Goal: Task Accomplishment & Management: Manage account settings

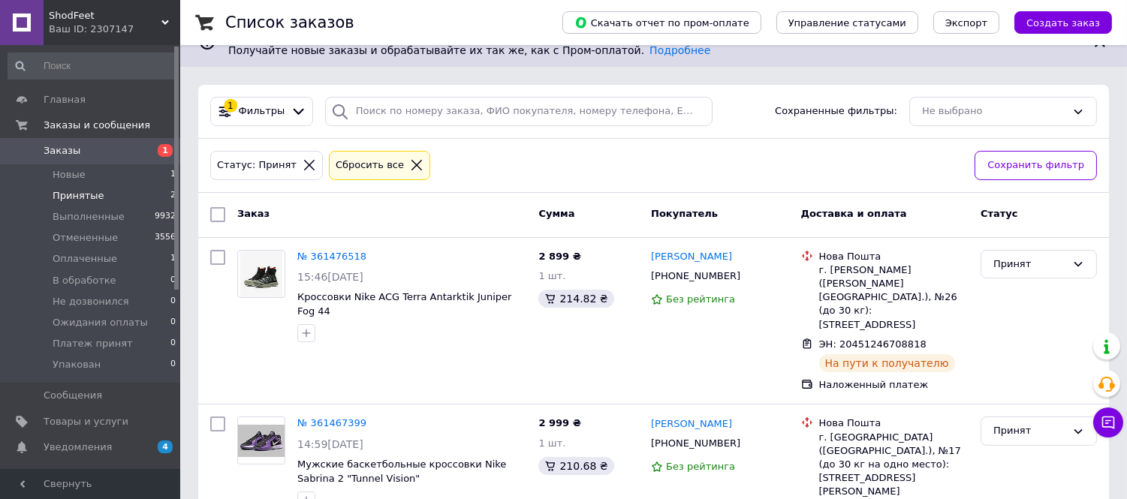
scroll to position [173, 0]
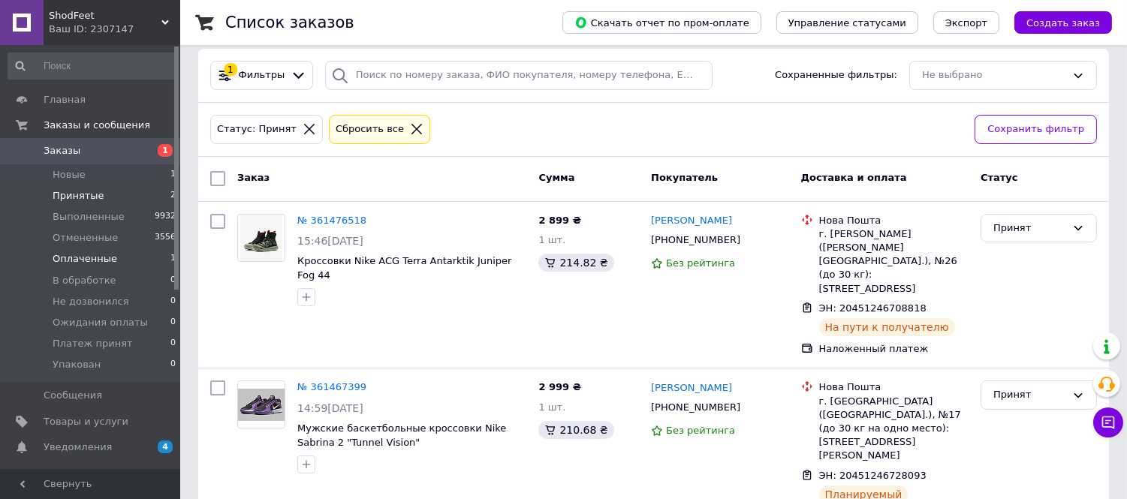
click at [104, 257] on span "Оплаченные" at bounding box center [85, 259] width 65 height 14
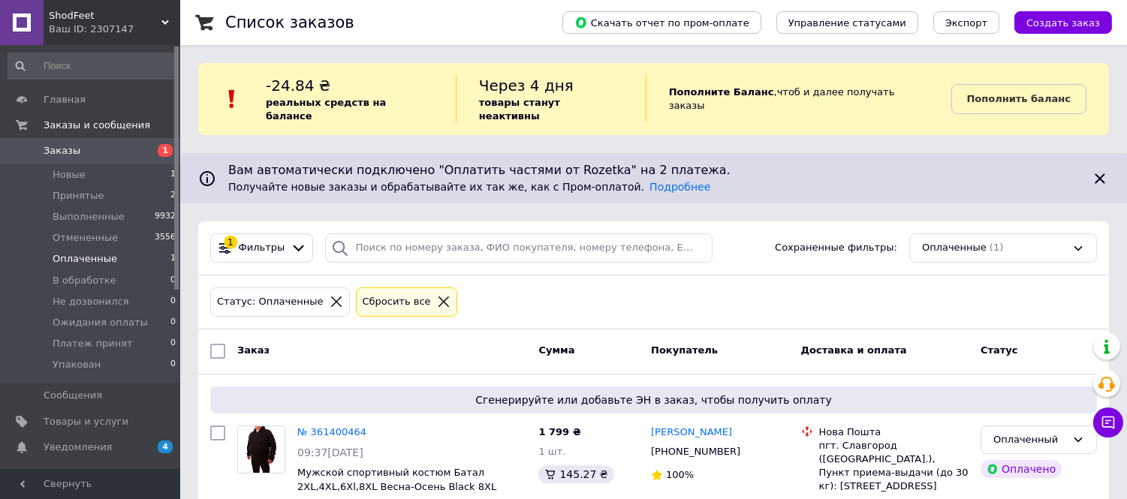
scroll to position [50, 0]
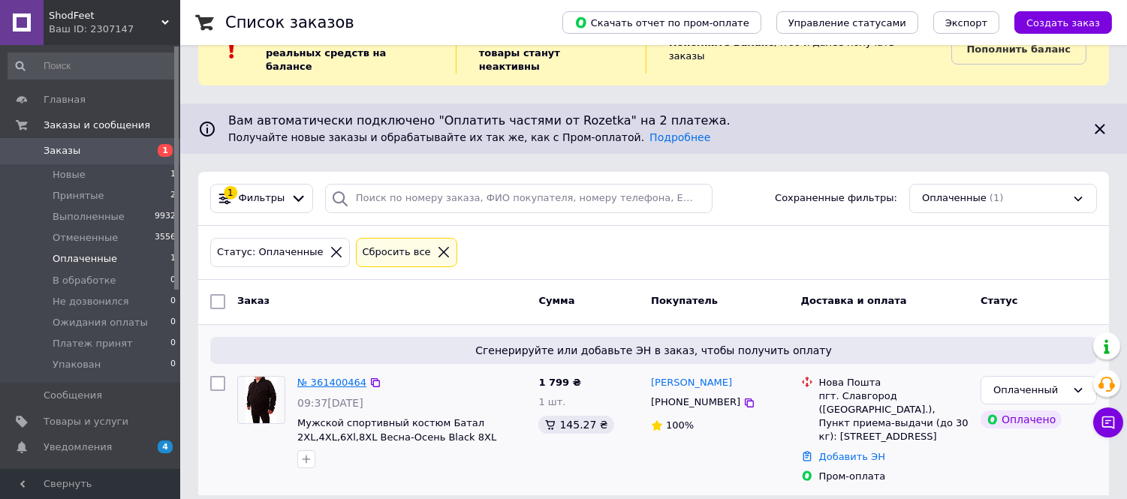
click at [333, 377] on link "№ 361400464" at bounding box center [331, 382] width 69 height 11
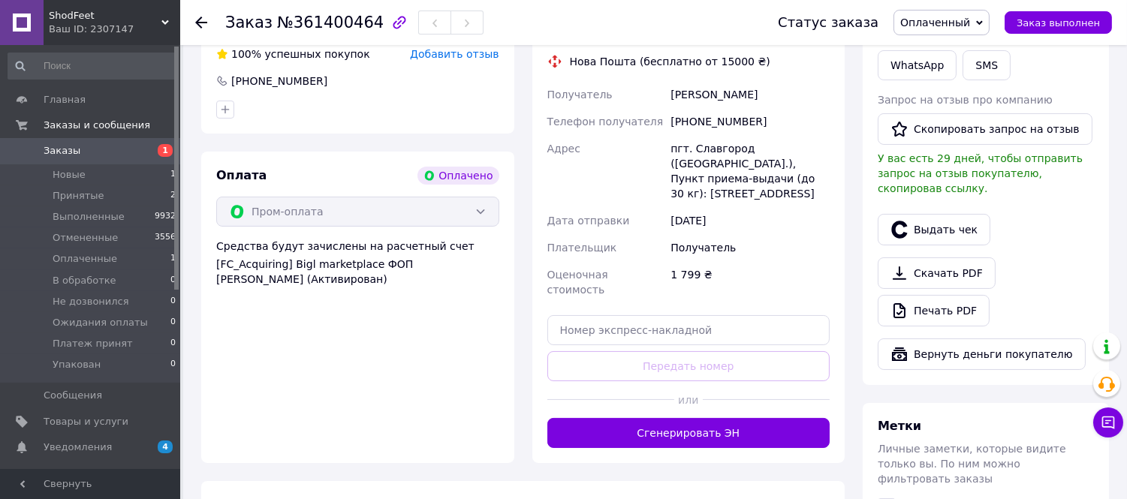
scroll to position [417, 0]
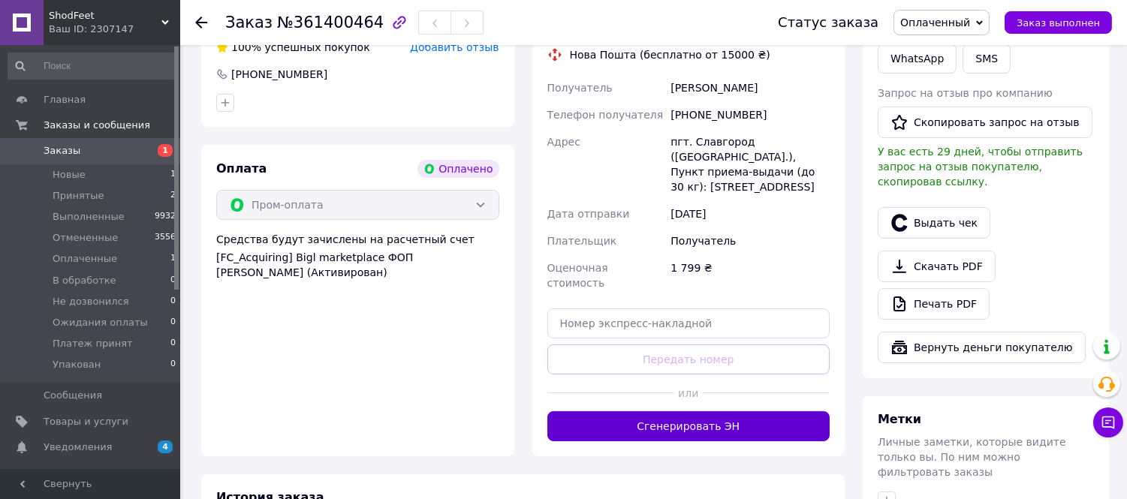
click at [707, 411] on button "Сгенерировать ЭН" at bounding box center [688, 426] width 283 height 30
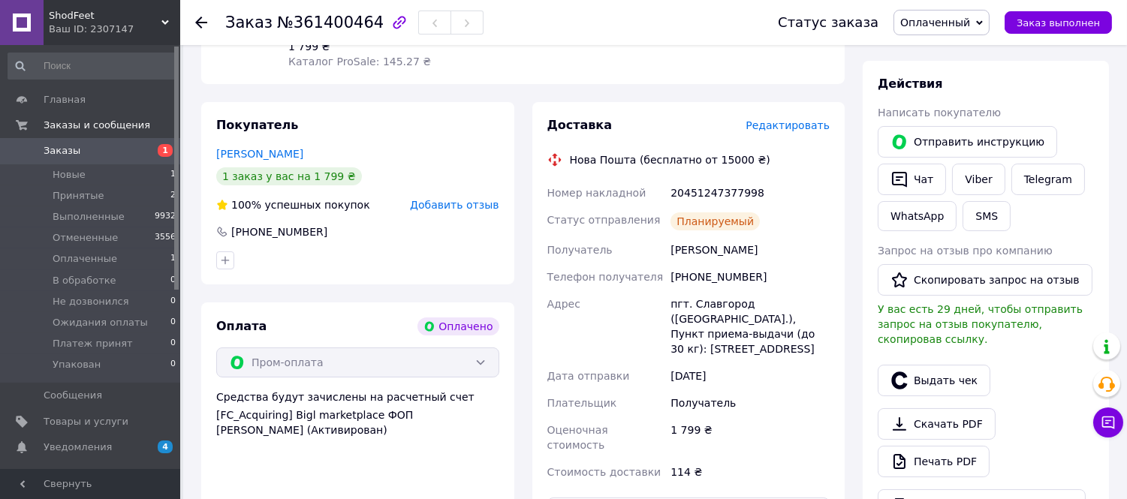
scroll to position [250, 0]
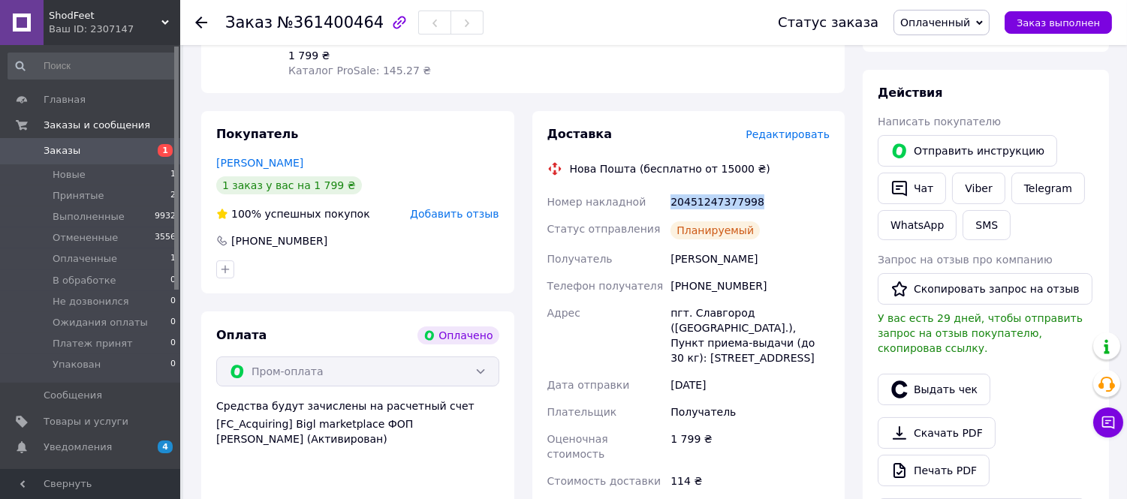
drag, startPoint x: 764, startPoint y: 204, endPoint x: 670, endPoint y: 211, distance: 94.1
click at [670, 211] on div "20451247377998" at bounding box center [749, 201] width 165 height 27
copy div "20451247377998"
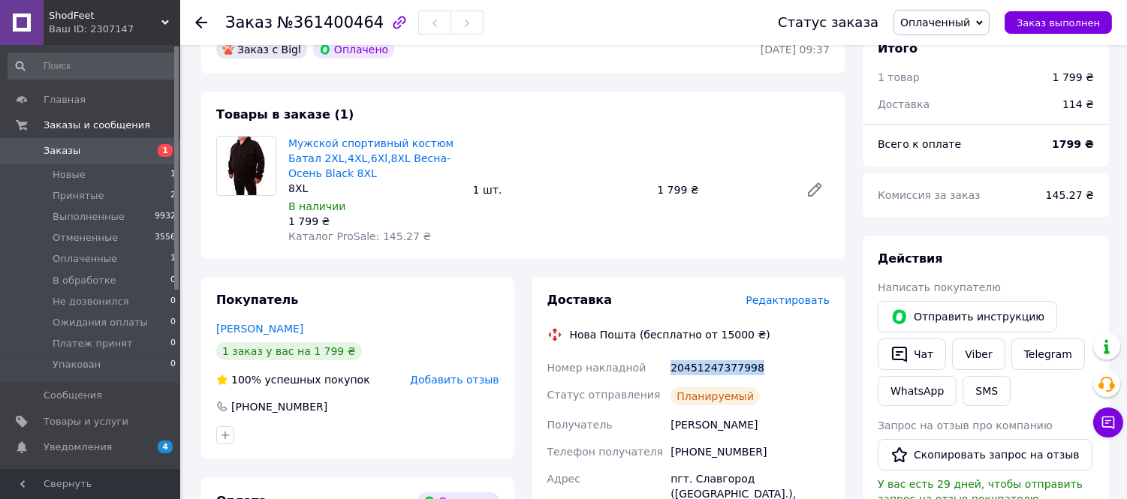
scroll to position [83, 0]
drag, startPoint x: 747, startPoint y: 452, endPoint x: 679, endPoint y: 451, distance: 68.3
click at [679, 451] on div "[PHONE_NUMBER]" at bounding box center [749, 452] width 165 height 27
copy div "380933013092"
drag, startPoint x: 727, startPoint y: 426, endPoint x: 691, endPoint y: 419, distance: 36.8
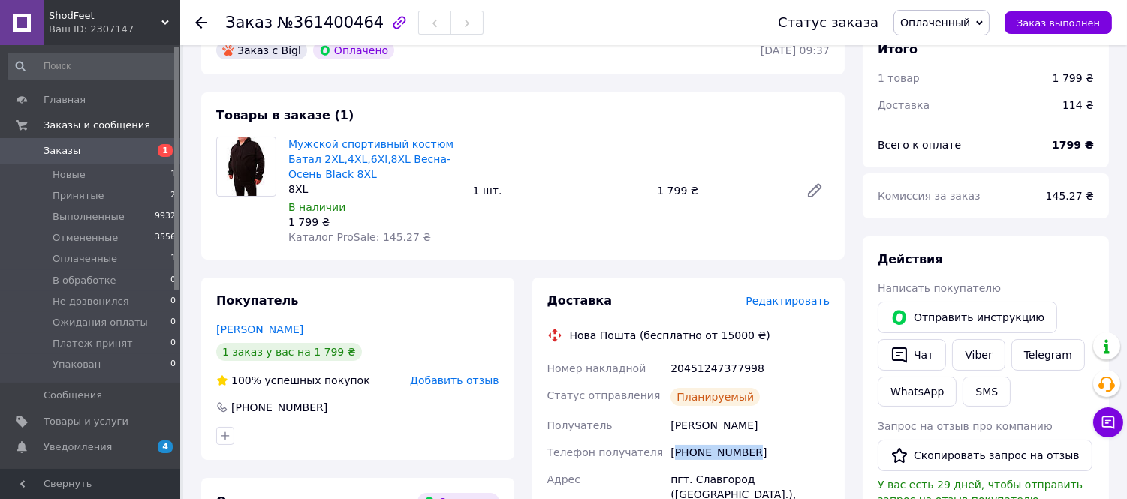
click at [664, 426] on div "Номер накладной 20451247377998 Статус отправления Планируемый Получатель [PERSO…" at bounding box center [688, 508] width 289 height 306
copy div "Получатель [PERSON_NAME]"
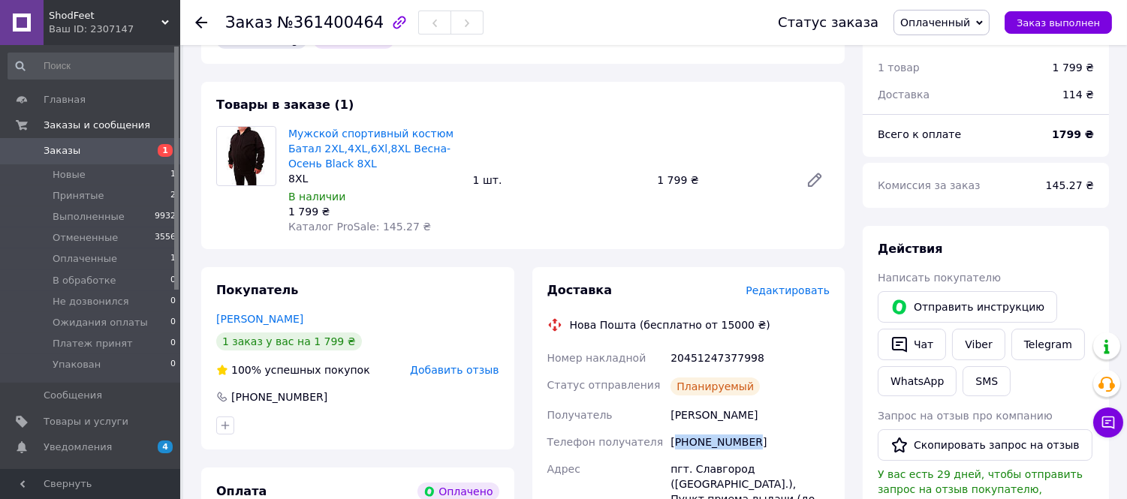
scroll to position [167, 0]
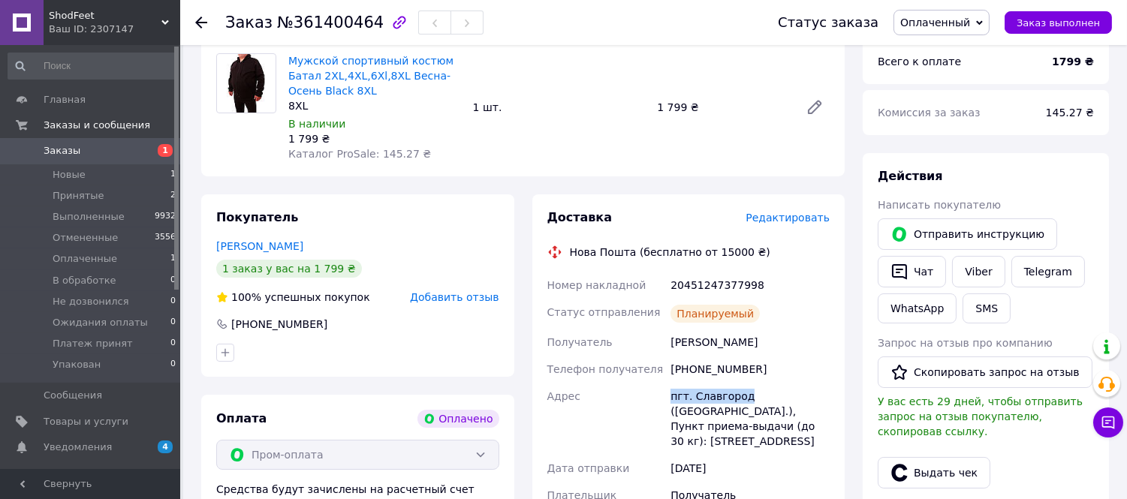
drag, startPoint x: 745, startPoint y: 398, endPoint x: 671, endPoint y: 396, distance: 74.3
click at [657, 396] on div "Номер накладной 20451247377998 Статус отправления Планируемый Получатель [PERSO…" at bounding box center [688, 425] width 289 height 306
copy div "[GEOGRAPHIC_DATA] пгт. [GEOGRAPHIC_DATA]"
click at [91, 197] on span "Принятые" at bounding box center [79, 196] width 52 height 14
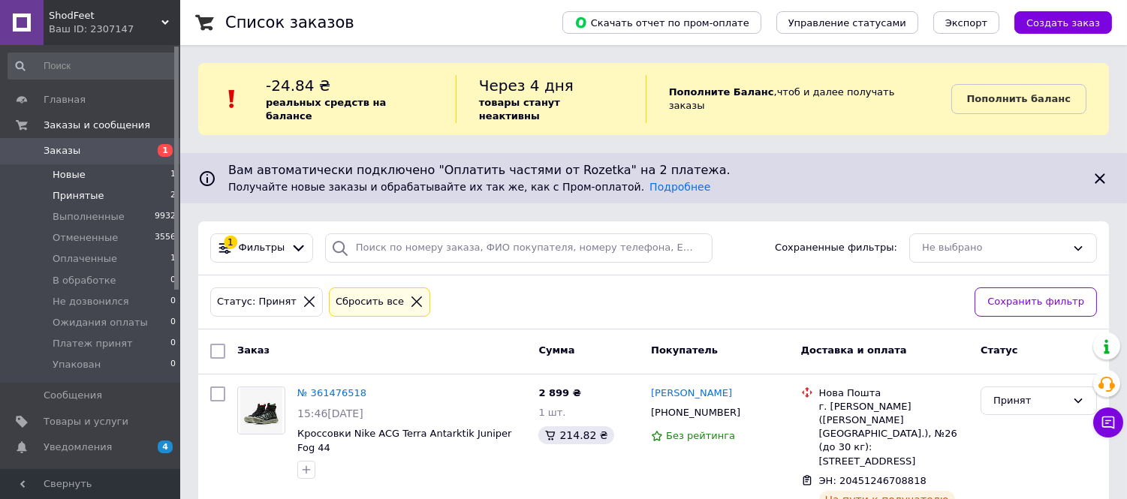
click at [64, 173] on span "Новые" at bounding box center [69, 175] width 33 height 14
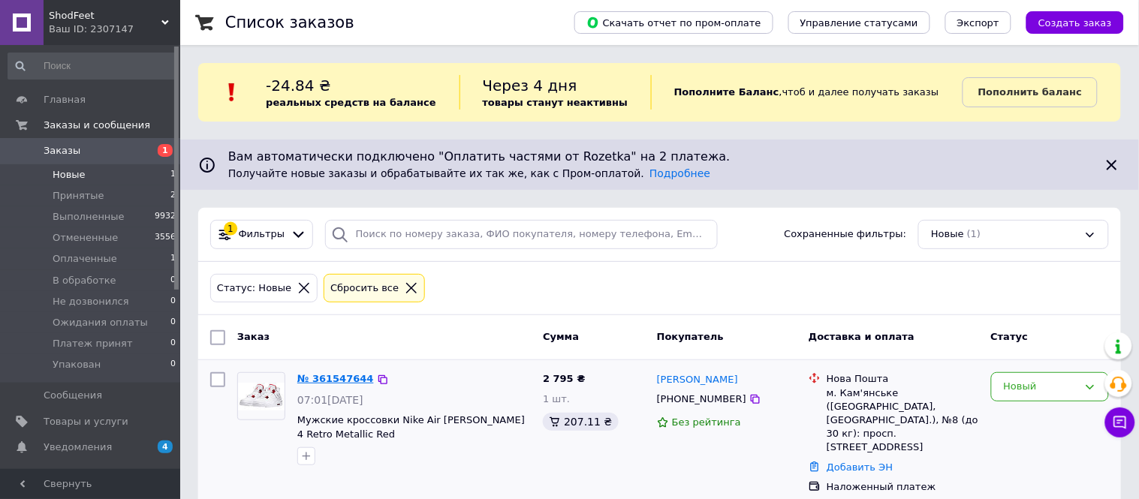
click at [335, 381] on link "№ 361547644" at bounding box center [335, 378] width 77 height 11
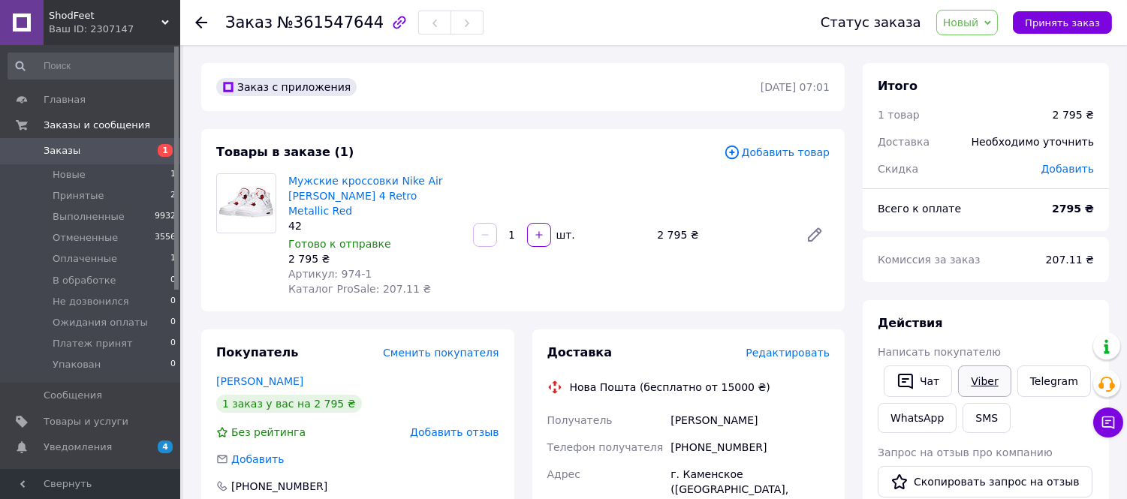
click at [982, 379] on link "Viber" at bounding box center [984, 382] width 53 height 32
drag, startPoint x: 362, startPoint y: 258, endPoint x: 333, endPoint y: 259, distance: 28.6
click at [333, 267] on div "Артикул: 974-1" at bounding box center [374, 274] width 173 height 15
copy span "974-1"
drag, startPoint x: 386, startPoint y: 195, endPoint x: 386, endPoint y: 184, distance: 11.3
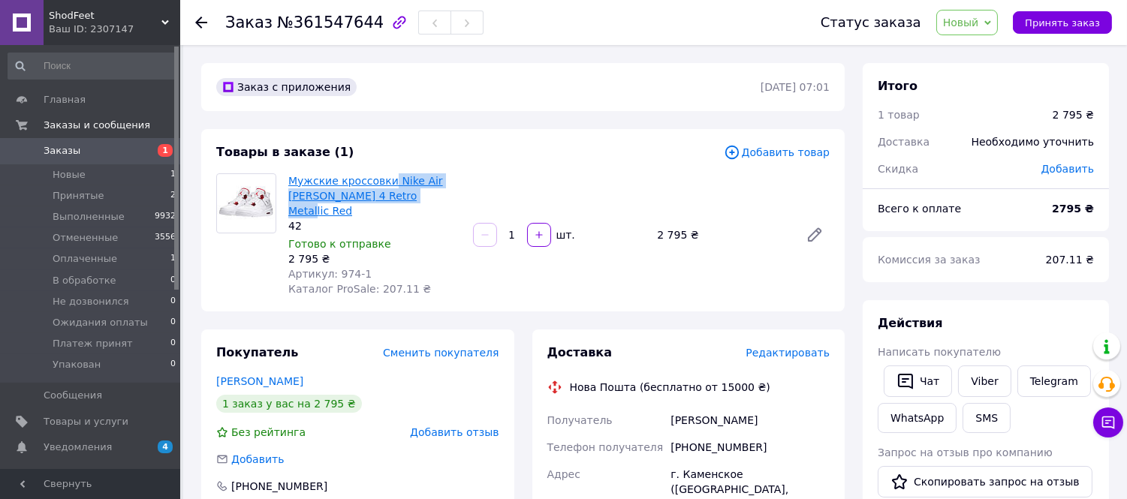
click at [386, 184] on span "Мужские кроссовки Nike Air [PERSON_NAME] 4 Retro Metallic Red" at bounding box center [374, 195] width 173 height 45
copy link "Nike Air [PERSON_NAME] 4 Retro Metallic Red"
click at [92, 441] on span "Уведомления" at bounding box center [78, 448] width 68 height 14
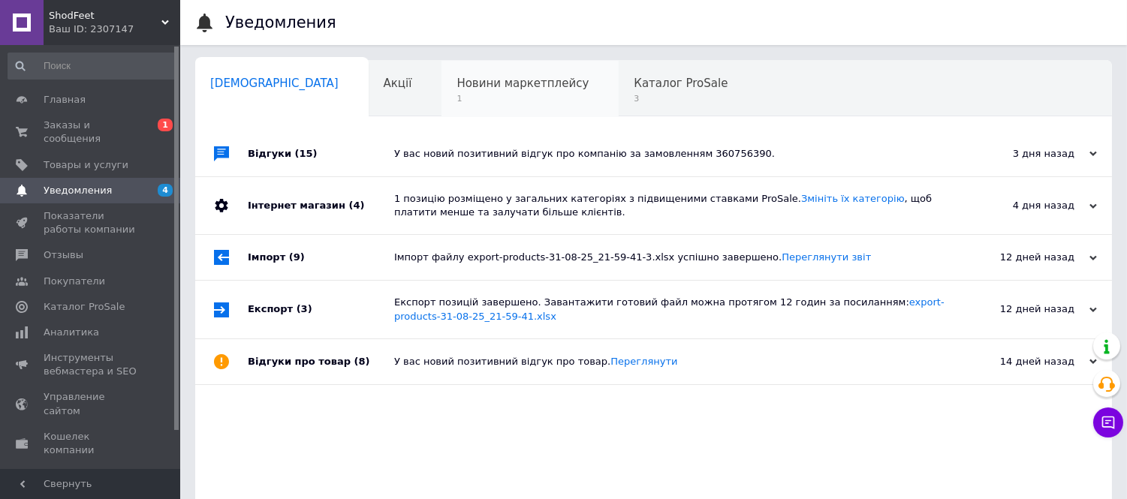
click at [456, 104] on span "1" at bounding box center [522, 98] width 132 height 11
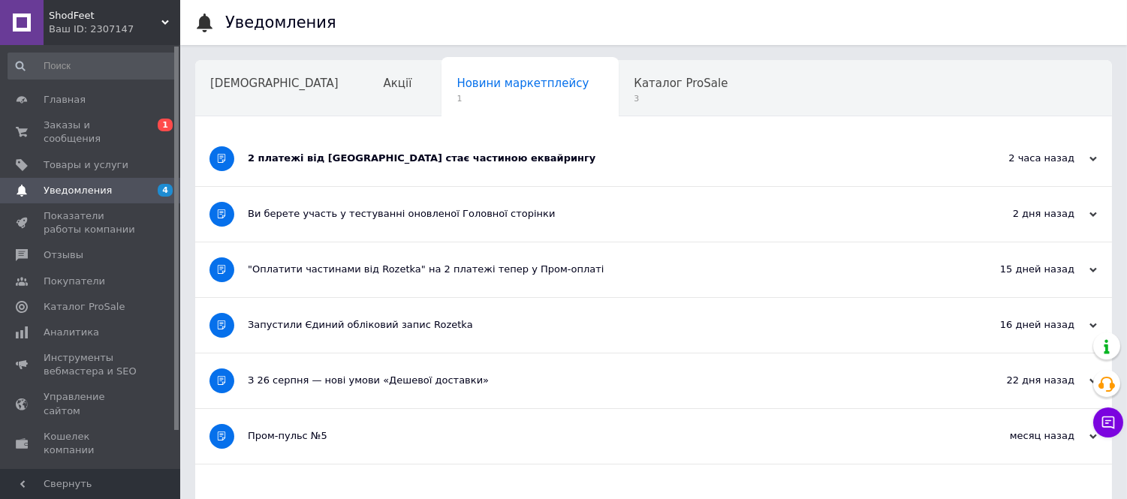
click at [430, 158] on div "2 платежі від [GEOGRAPHIC_DATA] стає частиною еквайрингу" at bounding box center [597, 159] width 699 height 14
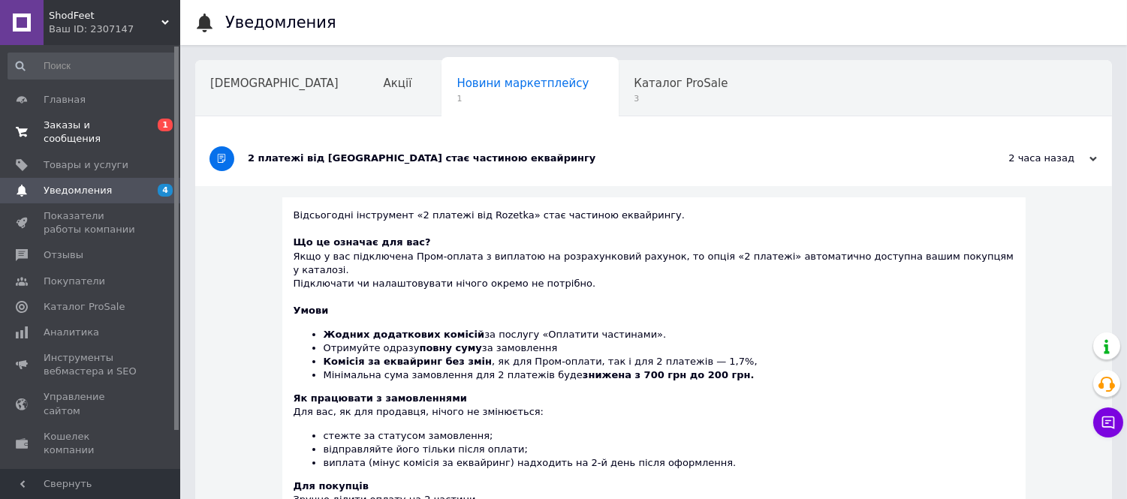
click at [109, 131] on span "Заказы и сообщения" at bounding box center [91, 132] width 95 height 27
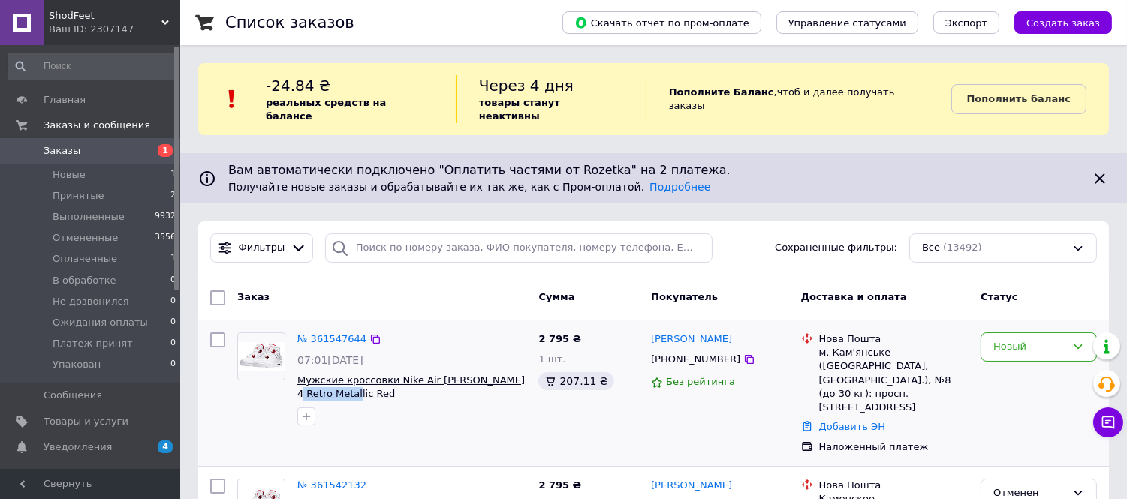
drag, startPoint x: 323, startPoint y: 380, endPoint x: 495, endPoint y: 366, distance: 173.2
click at [495, 374] on span "Мужские кроссовки Nike Air [PERSON_NAME] 4 Retro Metallic Red" at bounding box center [411, 388] width 229 height 28
copy span "Metallic Red"
